Goal: Task Accomplishment & Management: Manage account settings

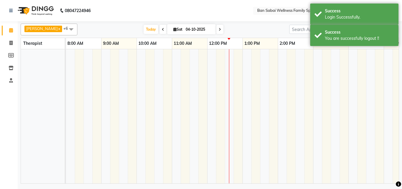
select select "en"
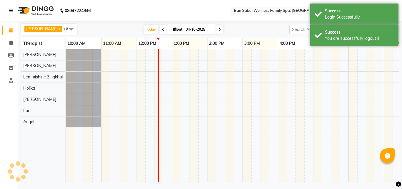
scroll to position [0, 71]
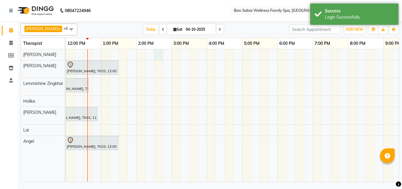
click at [156, 59] on div "[PERSON_NAME], TK03, 12:00 PM-01:30 PM, Deep Tissue Massage (Strong Pressure)-3…" at bounding box center [224, 115] width 459 height 132
select select "78163"
select select "870"
select select "tentative"
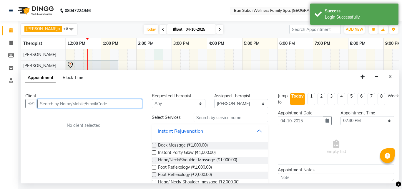
click at [109, 101] on input "text" at bounding box center [89, 103] width 105 height 9
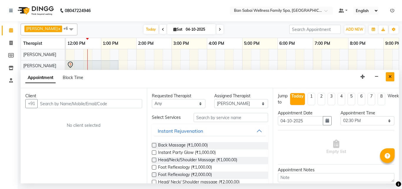
click at [392, 76] on icon "Close" at bounding box center [390, 76] width 3 height 4
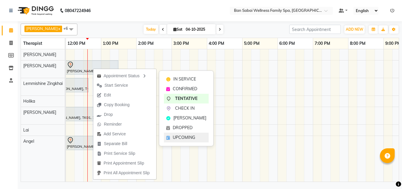
click at [184, 137] on span "UPCOMING" at bounding box center [184, 137] width 22 height 6
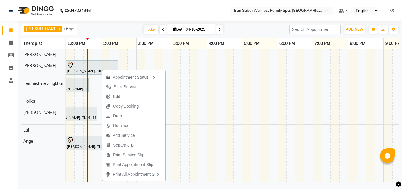
click at [399, 122] on div "[PERSON_NAME] x [PERSON_NAME] x Holika x Lai x Lemmishine Zingkhai x Rinsit Ron…" at bounding box center [210, 102] width 384 height 162
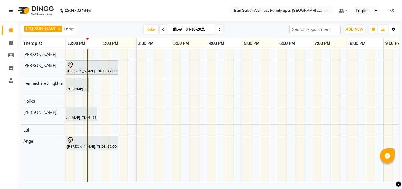
click at [396, 29] on button "Toggle Dropdown" at bounding box center [393, 29] width 9 height 8
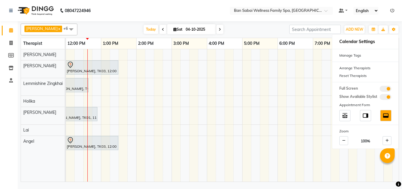
click at [393, 10] on icon at bounding box center [392, 11] width 4 height 4
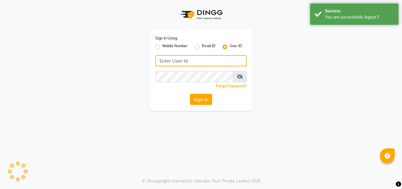
type input "8208652497"
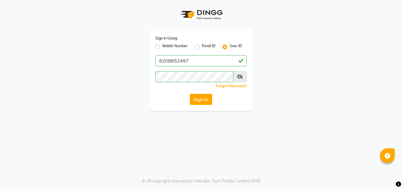
click at [162, 45] on label "Mobile Number" at bounding box center [174, 46] width 25 height 7
click at [162, 45] on input "Mobile Number" at bounding box center [164, 45] width 4 height 4
radio input "true"
radio input "false"
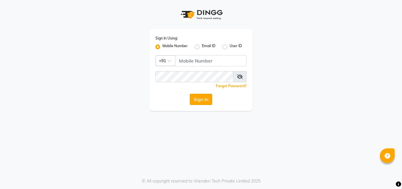
click at [204, 101] on button "Sign In" at bounding box center [201, 99] width 22 height 11
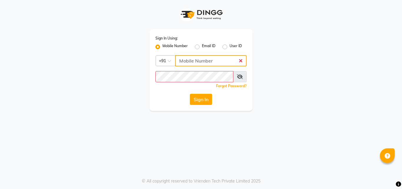
click at [195, 60] on input "Username" at bounding box center [211, 60] width 72 height 11
type input "7507461684"
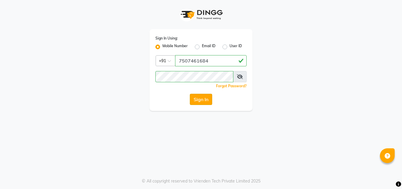
click at [199, 103] on button "Sign In" at bounding box center [201, 99] width 22 height 11
